Goal: Understand process/instructions: Learn about a topic

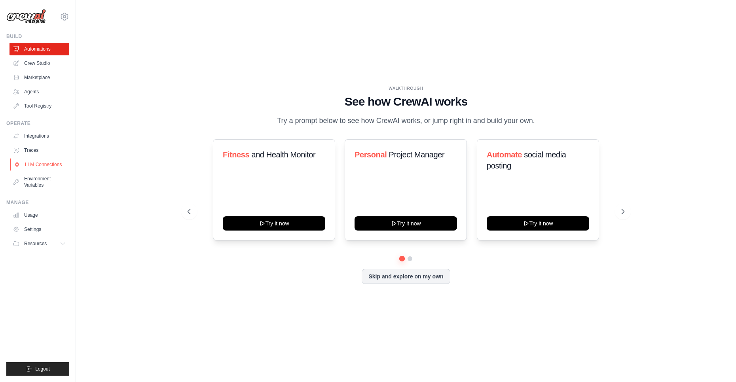
click at [49, 166] on link "LLM Connections" at bounding box center [40, 164] width 60 height 13
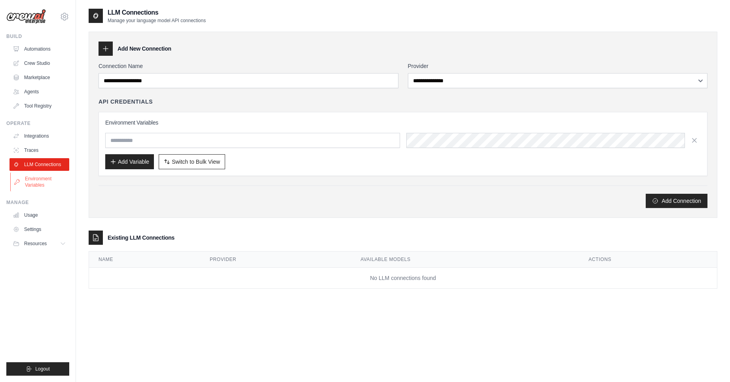
click at [36, 183] on link "Environment Variables" at bounding box center [40, 182] width 60 height 19
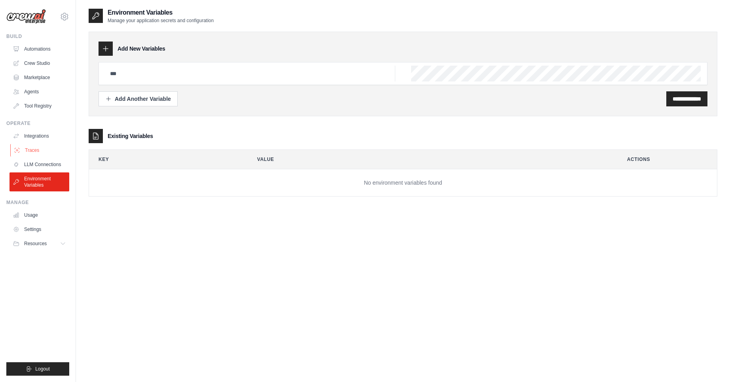
click at [37, 150] on link "Traces" at bounding box center [40, 150] width 60 height 13
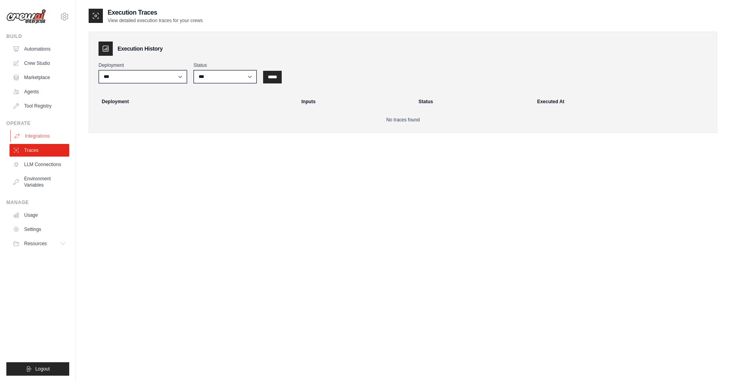
click at [42, 137] on link "Integrations" at bounding box center [40, 136] width 60 height 13
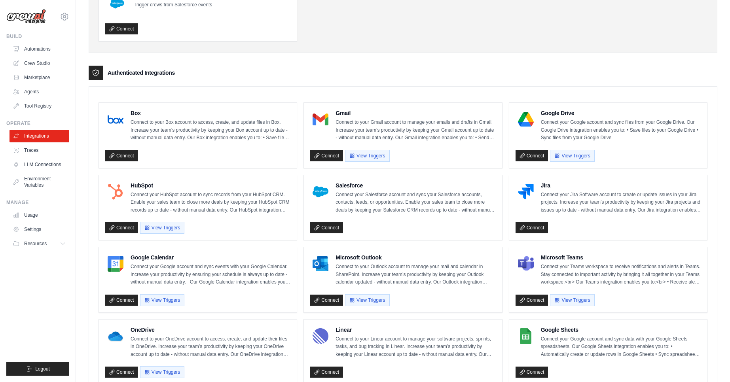
scroll to position [142, 0]
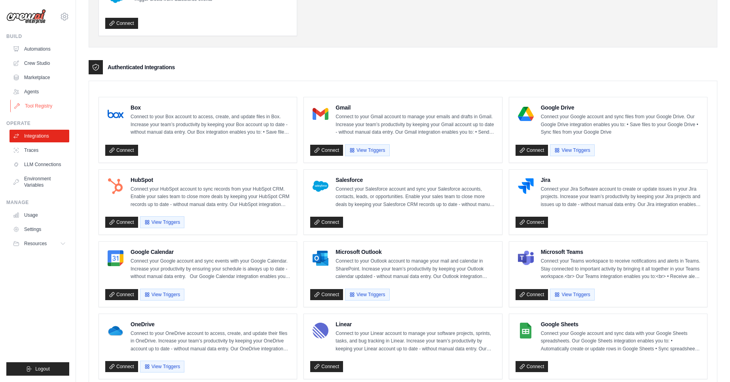
click at [34, 108] on link "Tool Registry" at bounding box center [40, 106] width 60 height 13
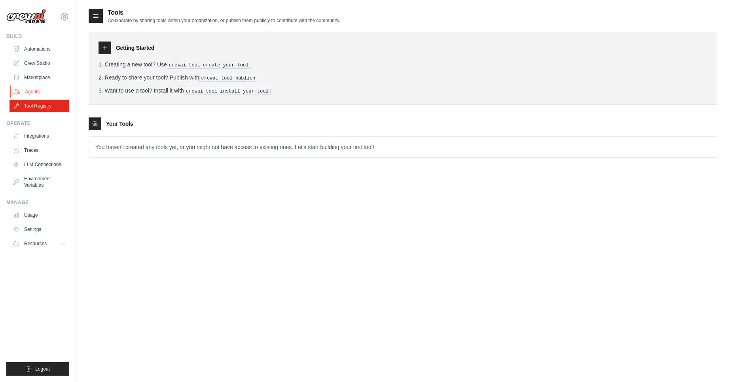
click at [28, 93] on link "Agents" at bounding box center [40, 91] width 60 height 13
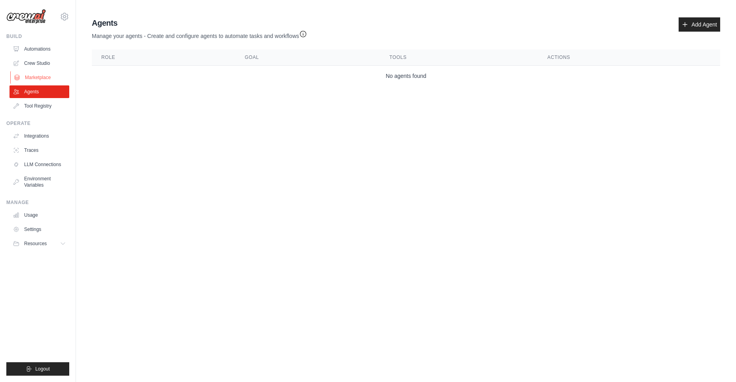
click at [34, 79] on link "Marketplace" at bounding box center [40, 77] width 60 height 13
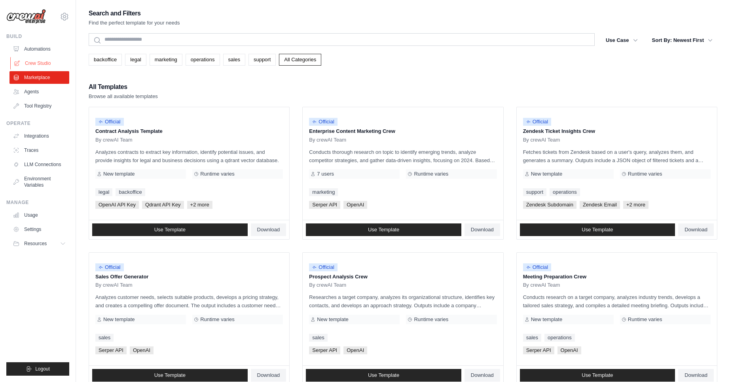
click at [34, 64] on link "Crew Studio" at bounding box center [40, 63] width 60 height 13
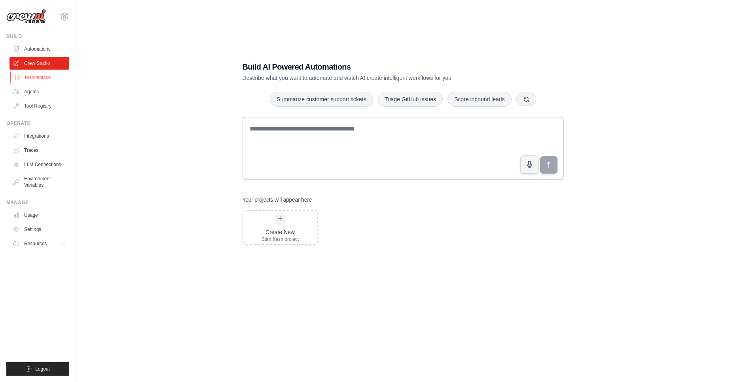
click at [37, 78] on link "Marketplace" at bounding box center [40, 77] width 60 height 13
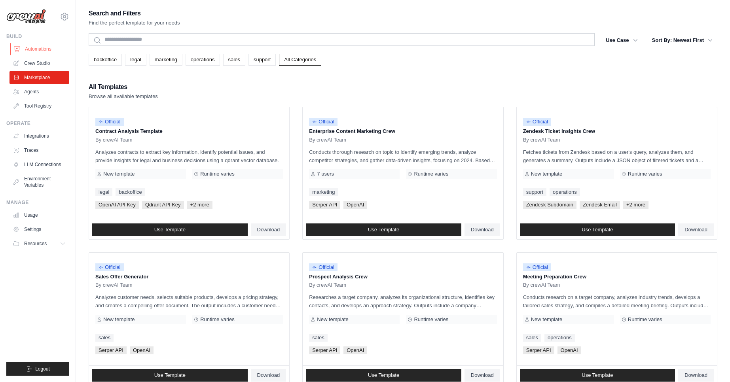
click at [44, 49] on link "Automations" at bounding box center [40, 49] width 60 height 13
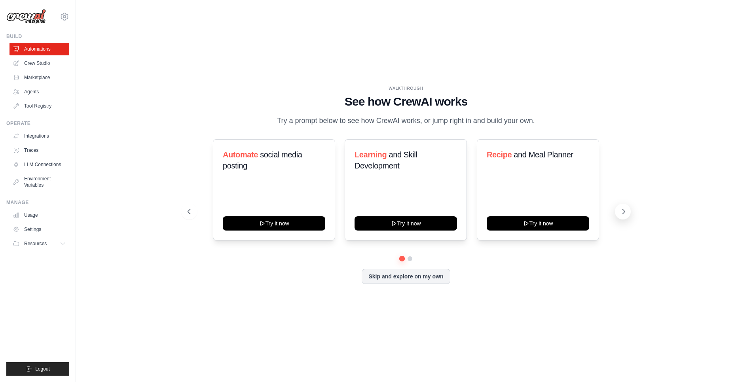
click at [622, 214] on icon at bounding box center [624, 212] width 8 height 8
click at [624, 214] on icon at bounding box center [624, 212] width 8 height 8
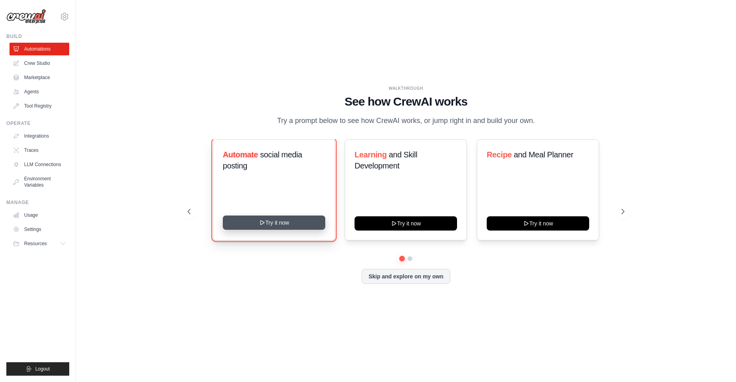
click at [286, 223] on button "Try it now" at bounding box center [274, 223] width 102 height 14
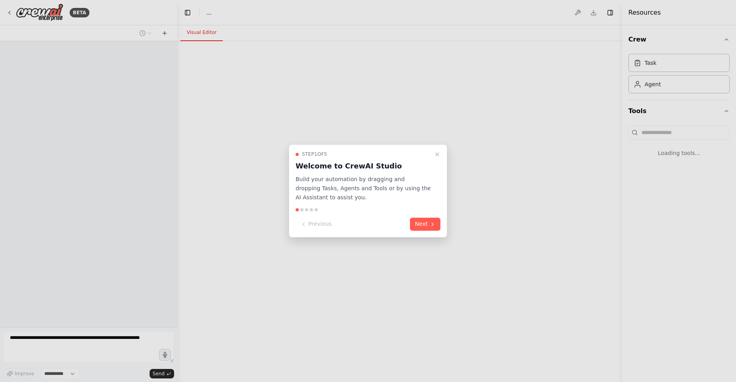
select select "****"
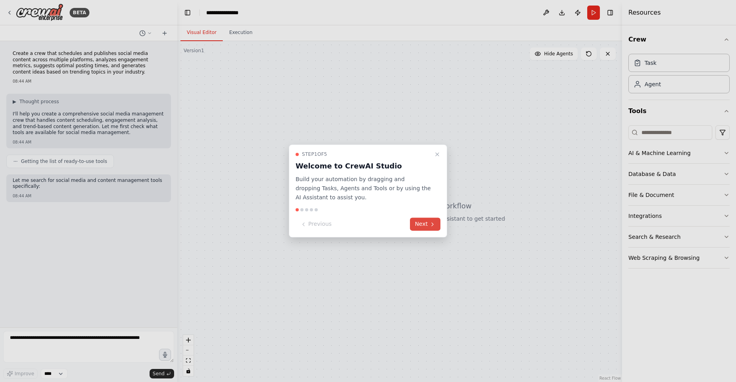
click at [425, 227] on button "Next" at bounding box center [425, 224] width 30 height 13
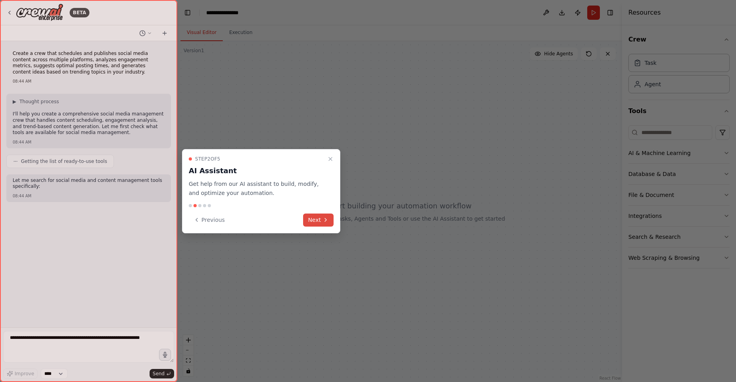
click at [313, 220] on button "Next" at bounding box center [318, 220] width 30 height 13
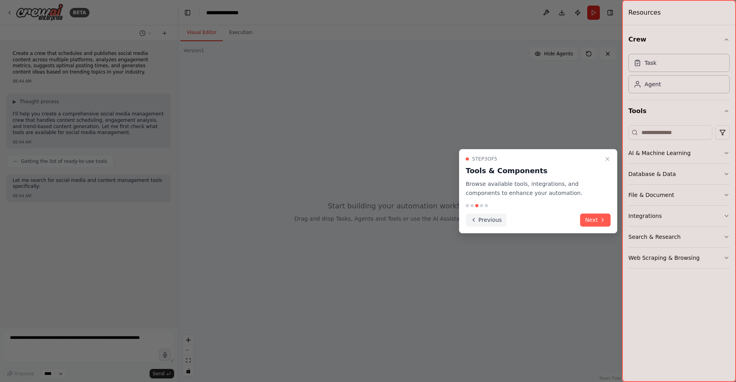
click at [484, 218] on button "Previous" at bounding box center [486, 220] width 41 height 13
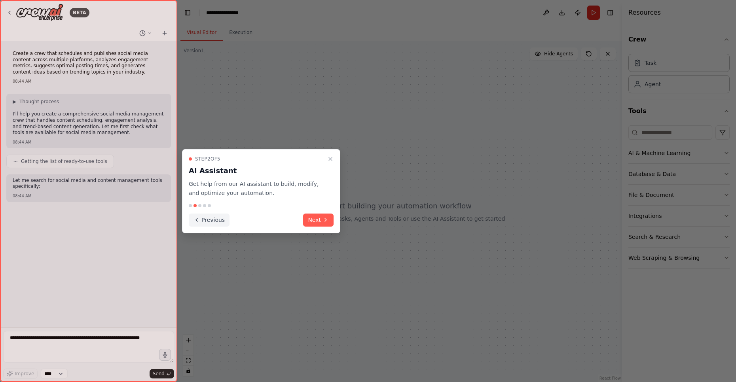
click at [203, 221] on button "Previous" at bounding box center [209, 220] width 41 height 13
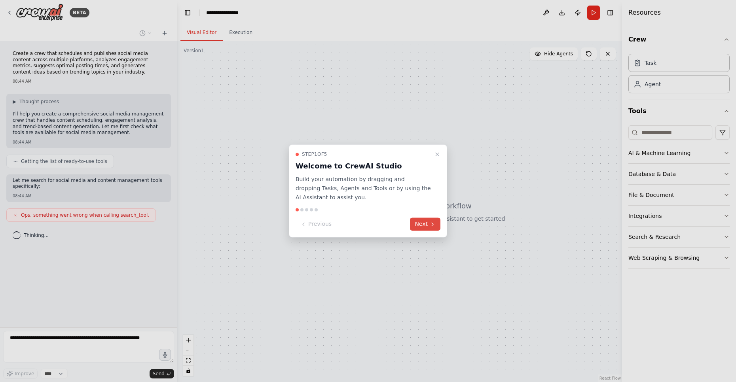
click at [427, 225] on button "Next" at bounding box center [425, 224] width 30 height 13
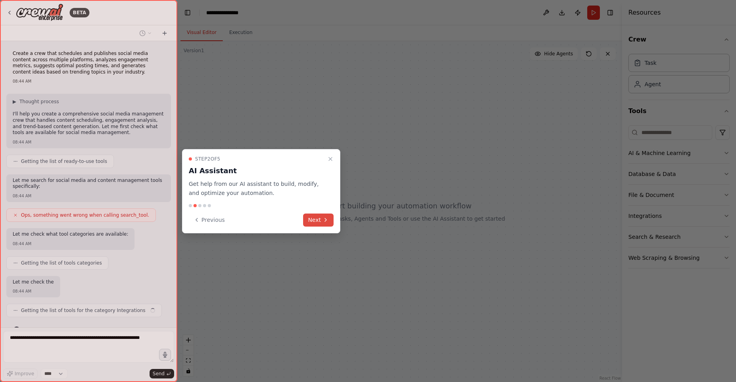
scroll to position [16, 0]
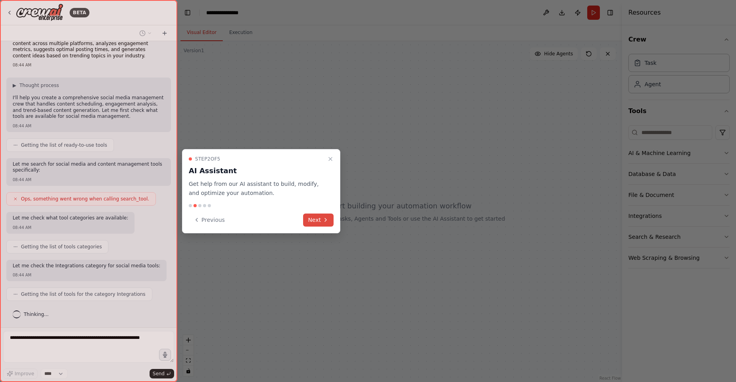
click at [317, 218] on button "Next" at bounding box center [318, 220] width 30 height 13
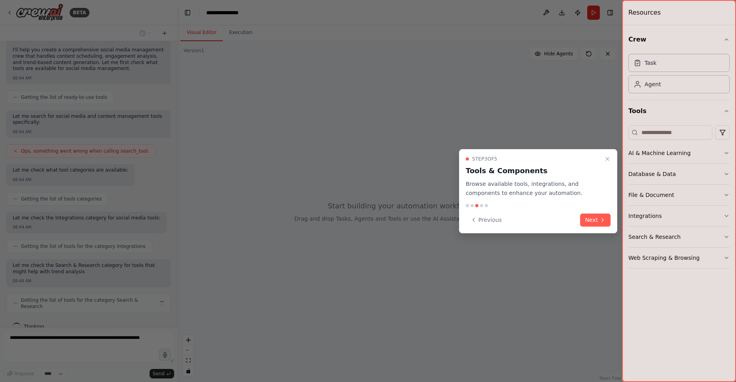
scroll to position [70, 0]
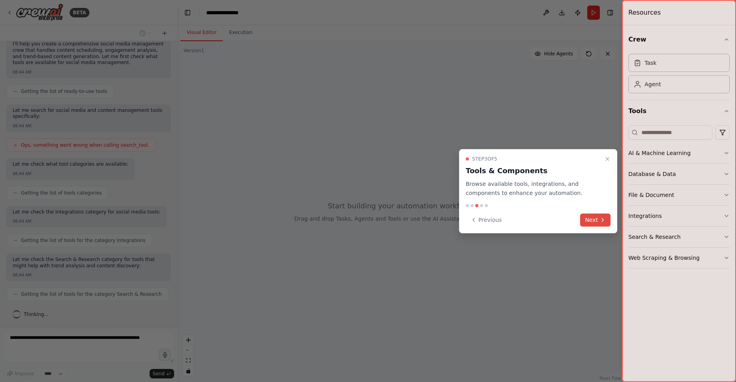
click at [588, 218] on button "Next" at bounding box center [595, 220] width 30 height 13
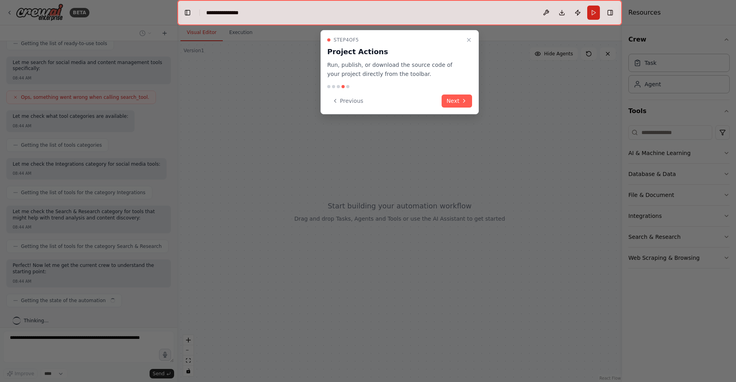
scroll to position [124, 0]
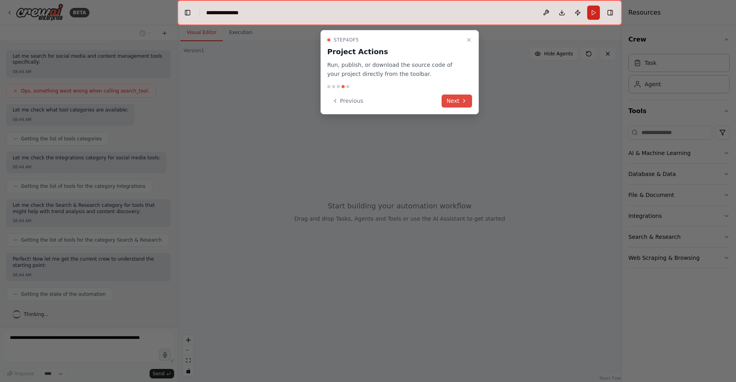
click at [456, 104] on button "Next" at bounding box center [457, 101] width 30 height 13
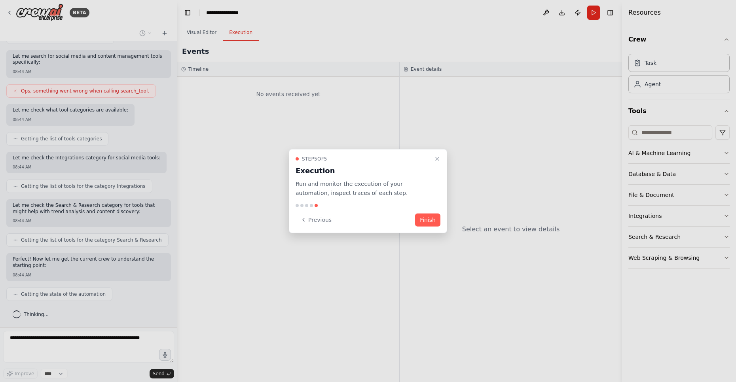
click at [422, 221] on button "Finish" at bounding box center [427, 219] width 25 height 13
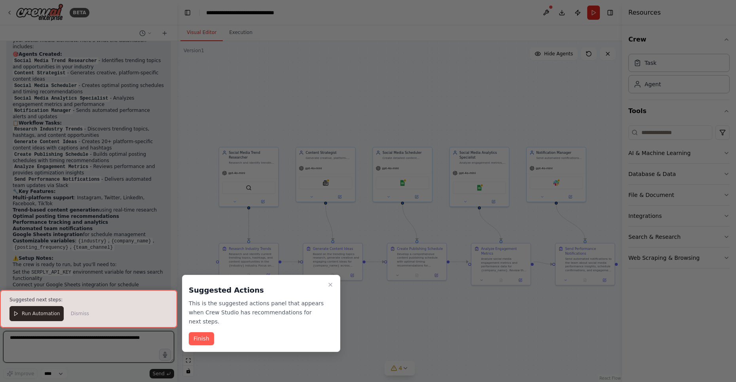
scroll to position [1038, 0]
click at [53, 313] on div at bounding box center [88, 309] width 177 height 38
click at [76, 313] on div at bounding box center [88, 309] width 177 height 38
click at [207, 332] on button "Finish" at bounding box center [201, 338] width 25 height 13
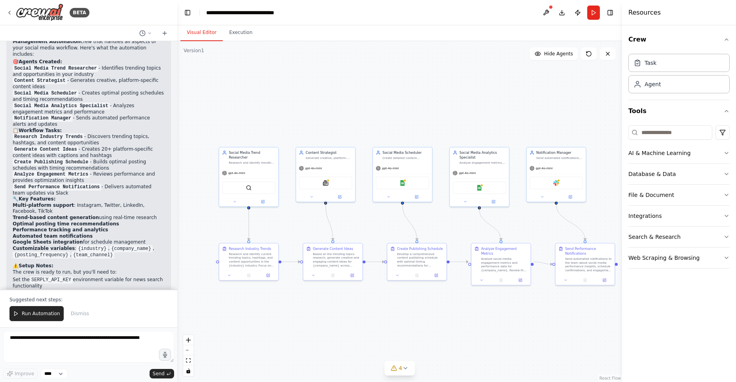
scroll to position [1079, 0]
